Goal: Information Seeking & Learning: Learn about a topic

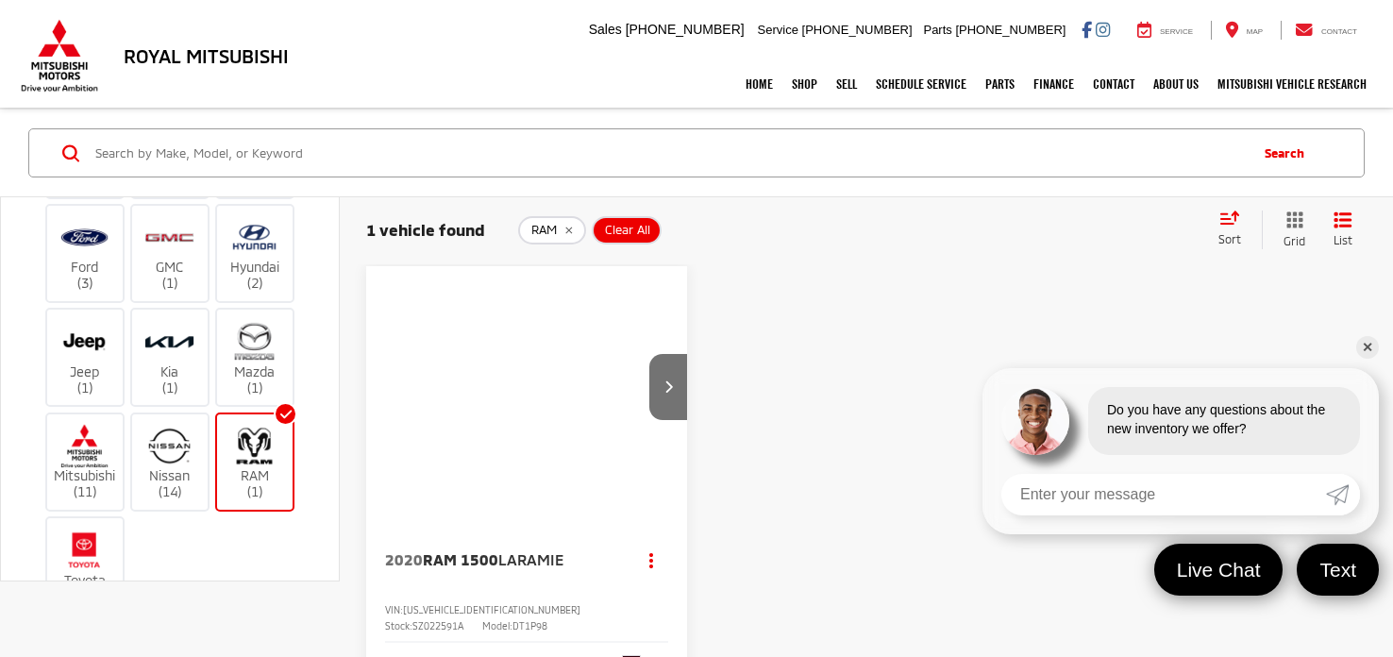
click at [1361, 354] on link "✕" at bounding box center [1367, 347] width 23 height 23
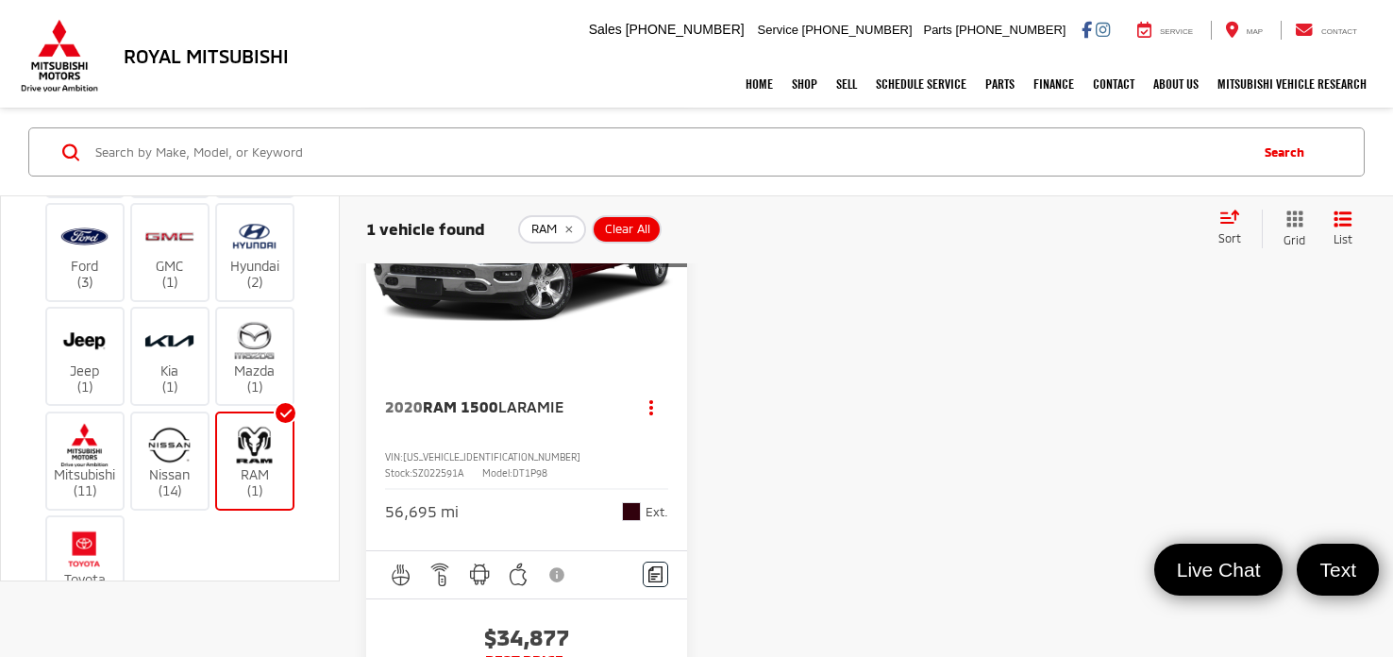
scroll to position [153, 0]
click at [470, 404] on span "RAM 1500" at bounding box center [461, 406] width 76 height 18
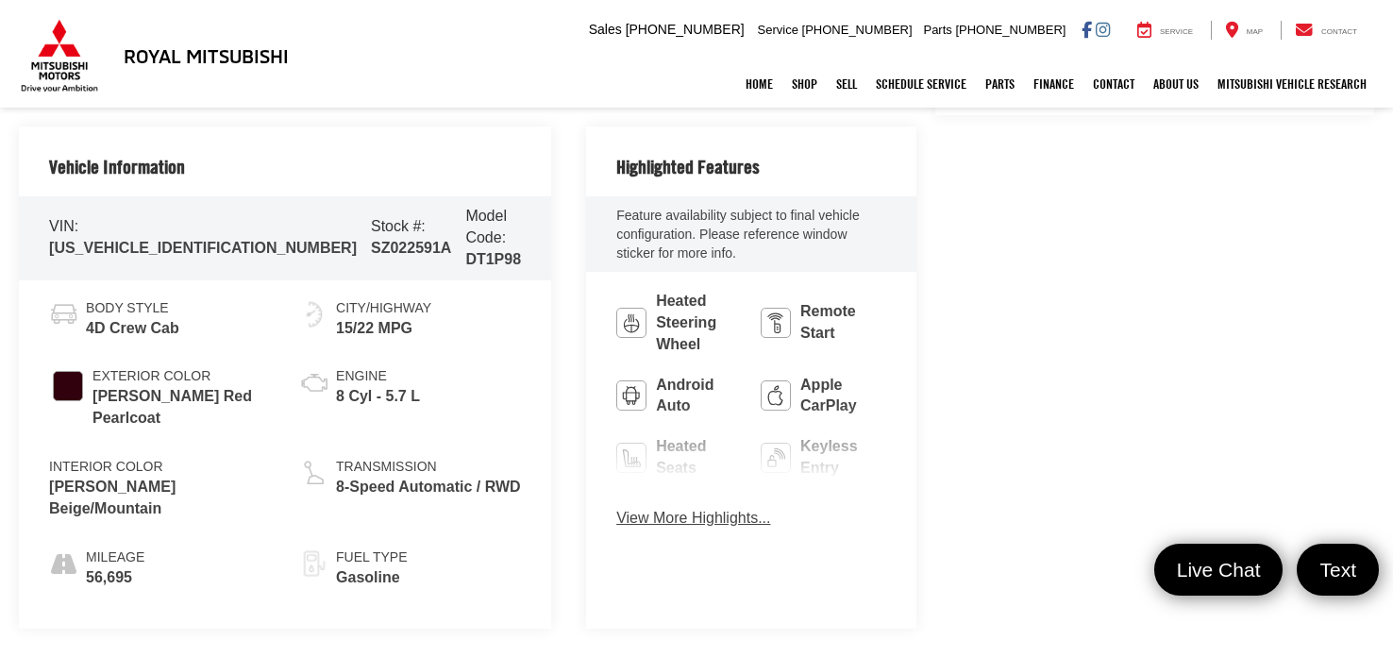
click at [616, 508] on button "View More Highlights..." at bounding box center [693, 519] width 154 height 22
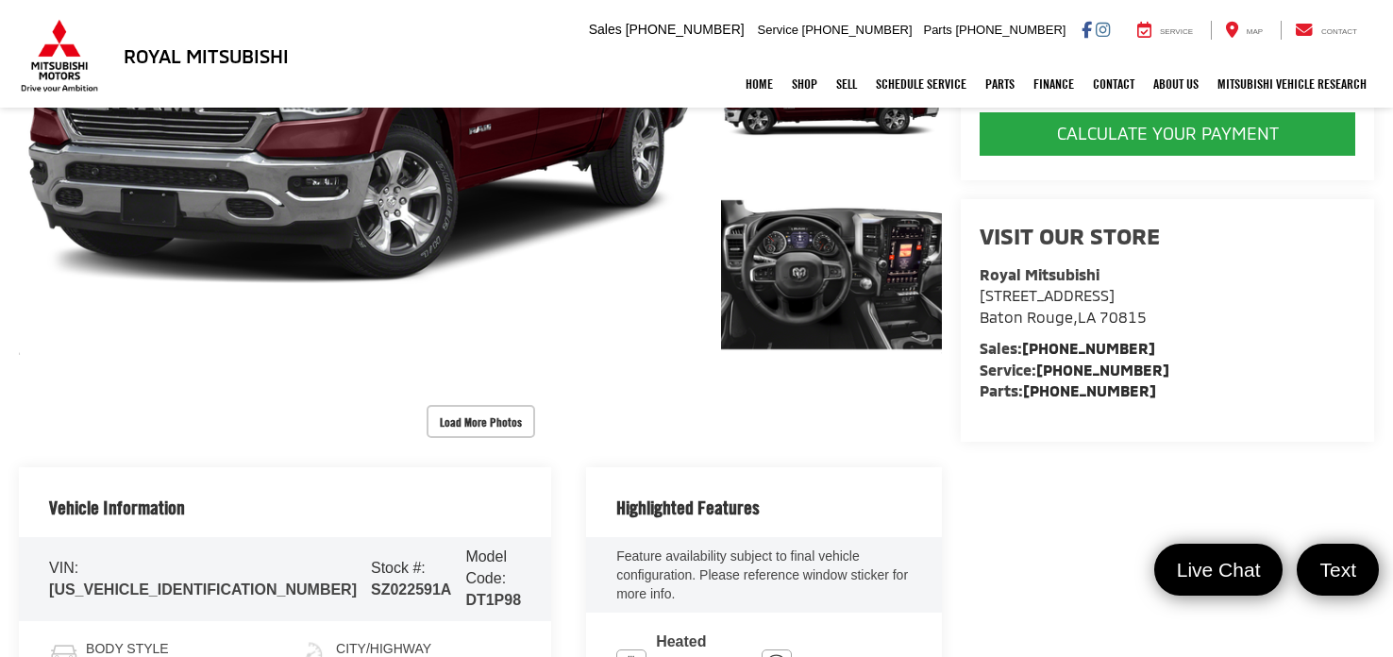
scroll to position [376, 0]
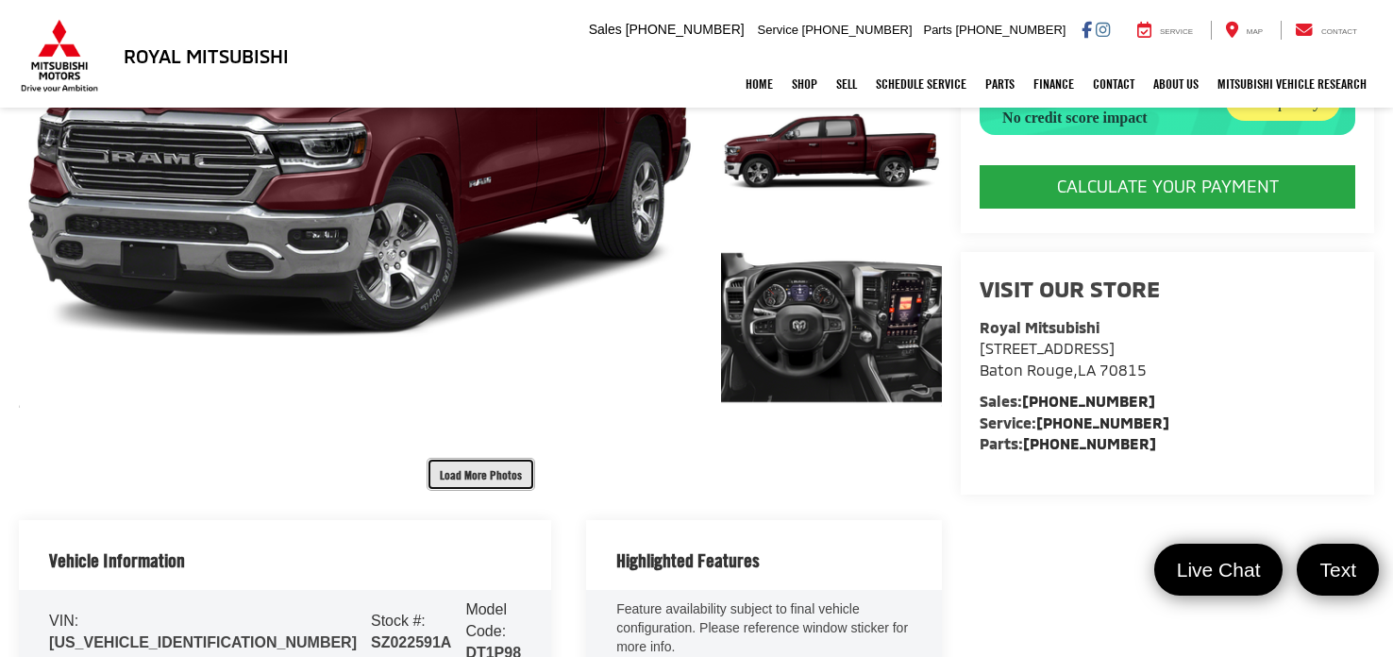
click at [465, 458] on button "Load More Photos" at bounding box center [481, 474] width 109 height 33
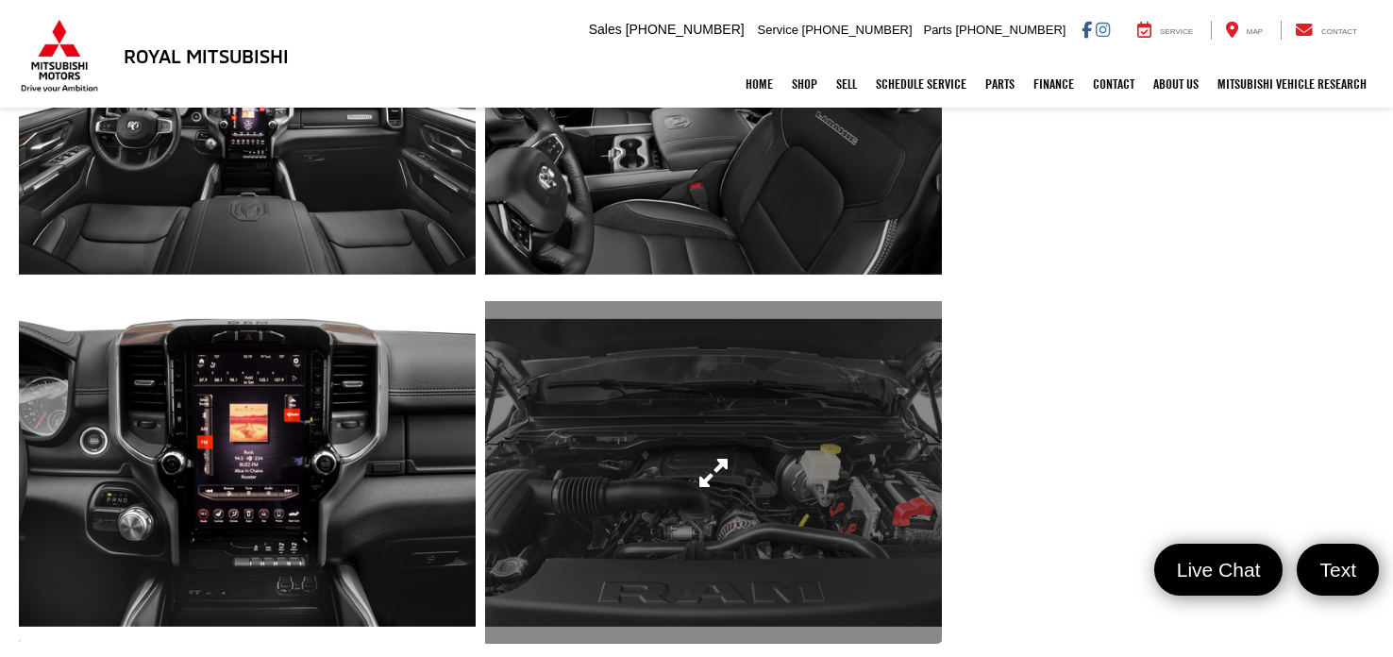
scroll to position [923, 0]
